Goal: Task Accomplishment & Management: Manage account settings

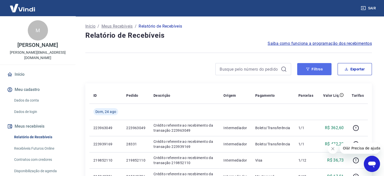
click at [321, 72] on button "Filtros" at bounding box center [314, 69] width 34 height 12
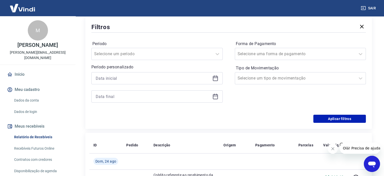
scroll to position [101, 0]
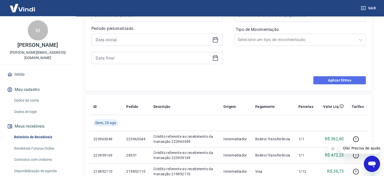
click at [340, 82] on button "Aplicar filtros" at bounding box center [339, 80] width 53 height 8
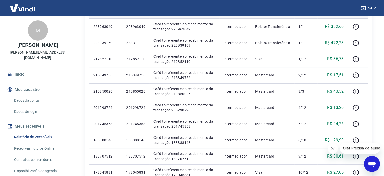
scroll to position [0, 0]
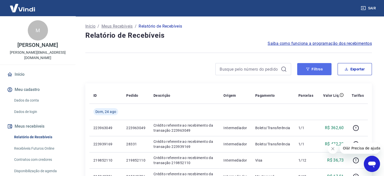
click at [324, 69] on button "Filtros" at bounding box center [314, 69] width 34 height 12
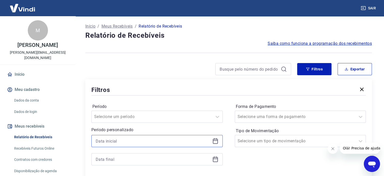
click at [140, 142] on input at bounding box center [153, 141] width 115 height 8
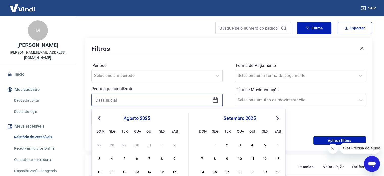
scroll to position [25, 0]
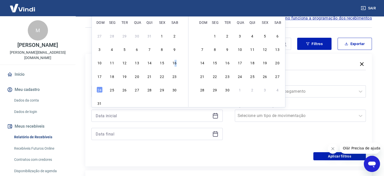
drag, startPoint x: 176, startPoint y: 65, endPoint x: 178, endPoint y: 95, distance: 30.1
click at [175, 65] on div "16" at bounding box center [174, 63] width 6 height 6
type input "[DATE]"
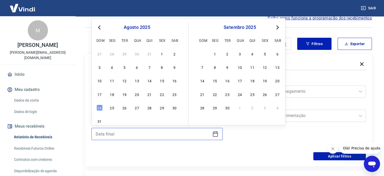
click at [141, 136] on input at bounding box center [153, 134] width 115 height 8
click at [99, 108] on div "24" at bounding box center [99, 107] width 6 height 6
type input "[DATE]"
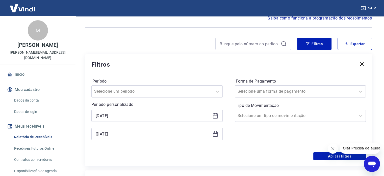
click at [111, 111] on div "[DATE]" at bounding box center [156, 115] width 131 height 12
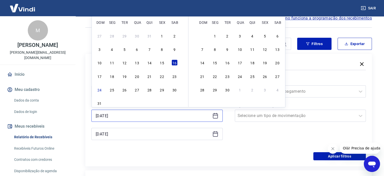
click at [113, 116] on input "[DATE]" at bounding box center [153, 116] width 115 height 8
click at [163, 63] on div "15" at bounding box center [162, 63] width 6 height 6
type input "[DATE]"
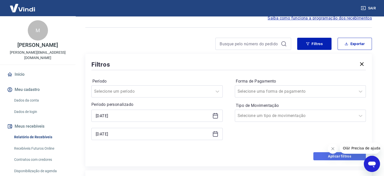
click at [320, 158] on button "Aplicar filtros" at bounding box center [339, 156] width 53 height 8
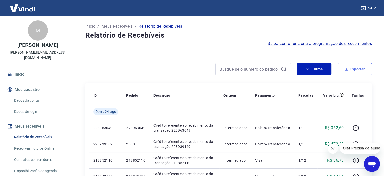
click at [364, 67] on button "Exportar" at bounding box center [355, 69] width 34 height 12
type input "[DATE]"
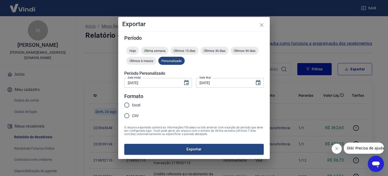
click at [138, 105] on span "Excel" at bounding box center [136, 104] width 8 height 5
click at [132, 107] on span "Excel" at bounding box center [136, 104] width 8 height 5
click at [132, 107] on input "Excel" at bounding box center [126, 104] width 11 height 11
radio input "true"
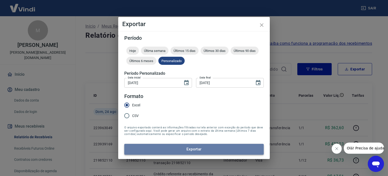
click at [183, 148] on button "Exportar" at bounding box center [193, 148] width 139 height 11
